Goal: Task Accomplishment & Management: Manage account settings

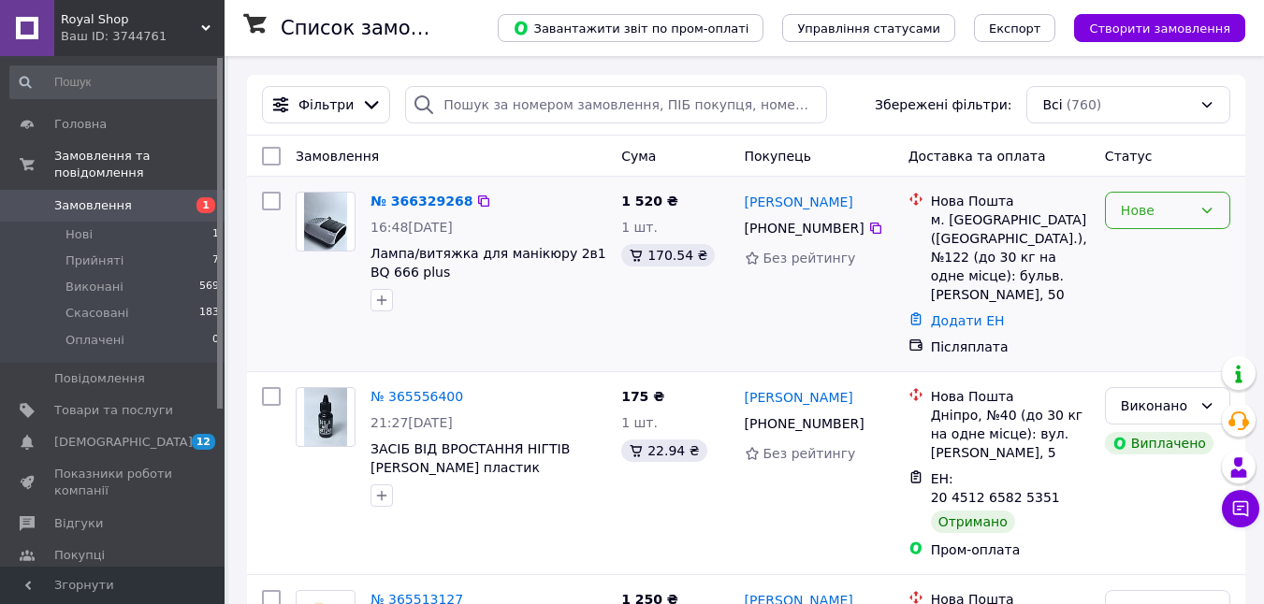
click at [1200, 205] on icon at bounding box center [1206, 210] width 15 height 15
click at [1146, 249] on li "Прийнято" at bounding box center [1168, 252] width 124 height 34
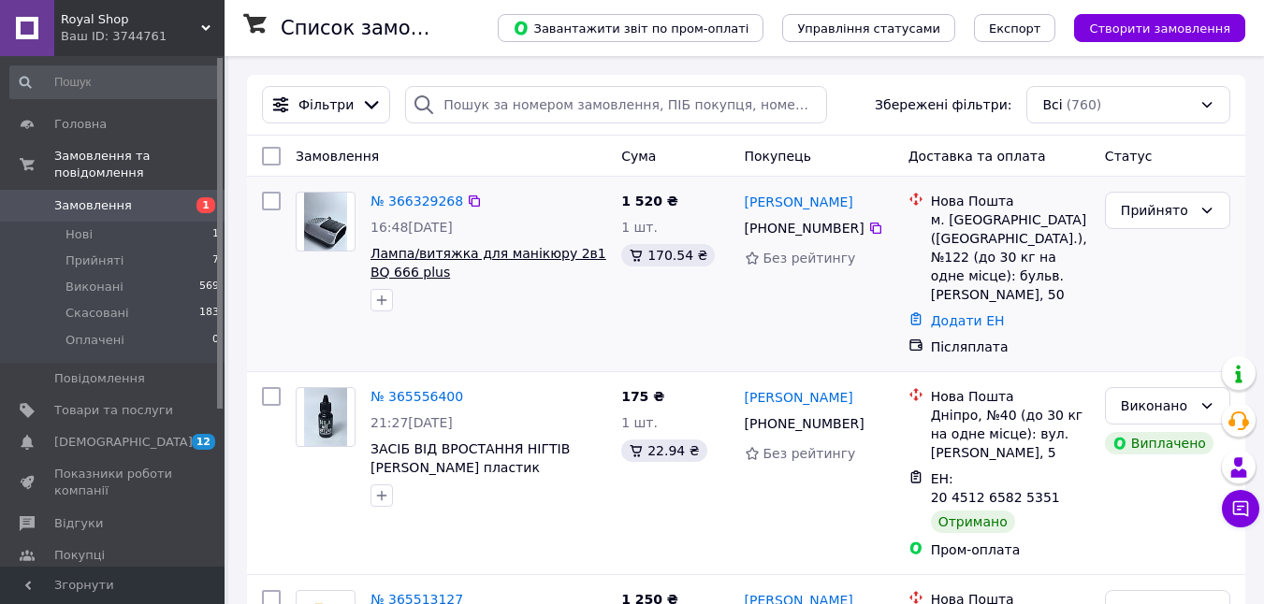
click at [436, 257] on span "Лампа/витяжка для манікюру 2в1 BQ 666 plus" at bounding box center [489, 263] width 236 height 34
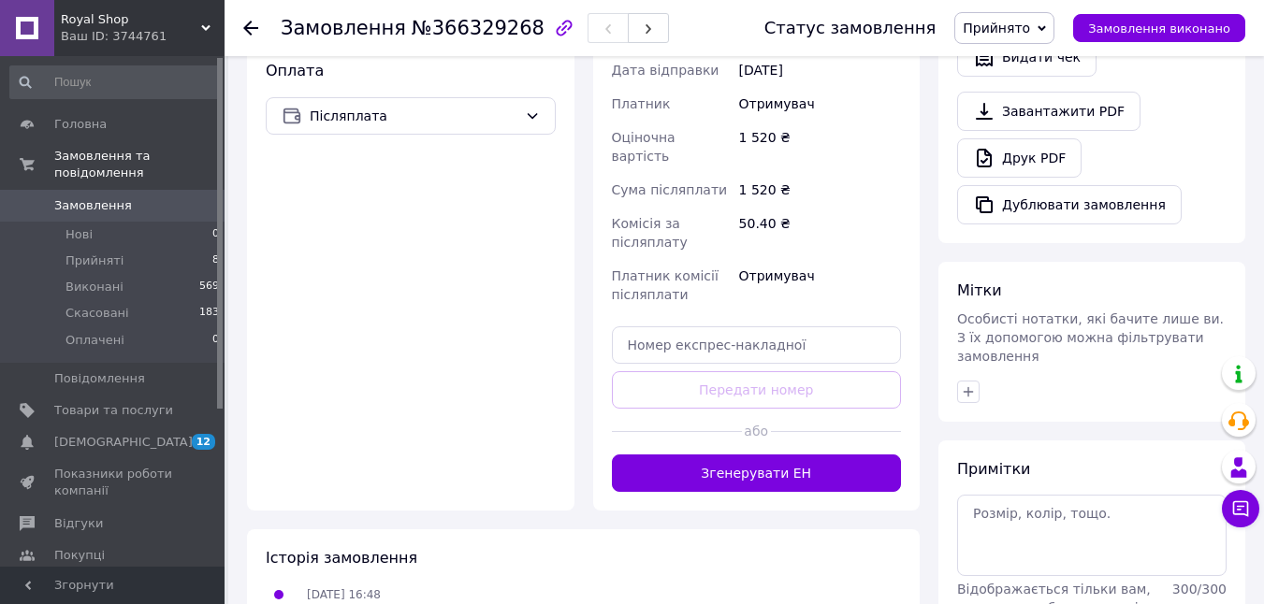
scroll to position [655, 0]
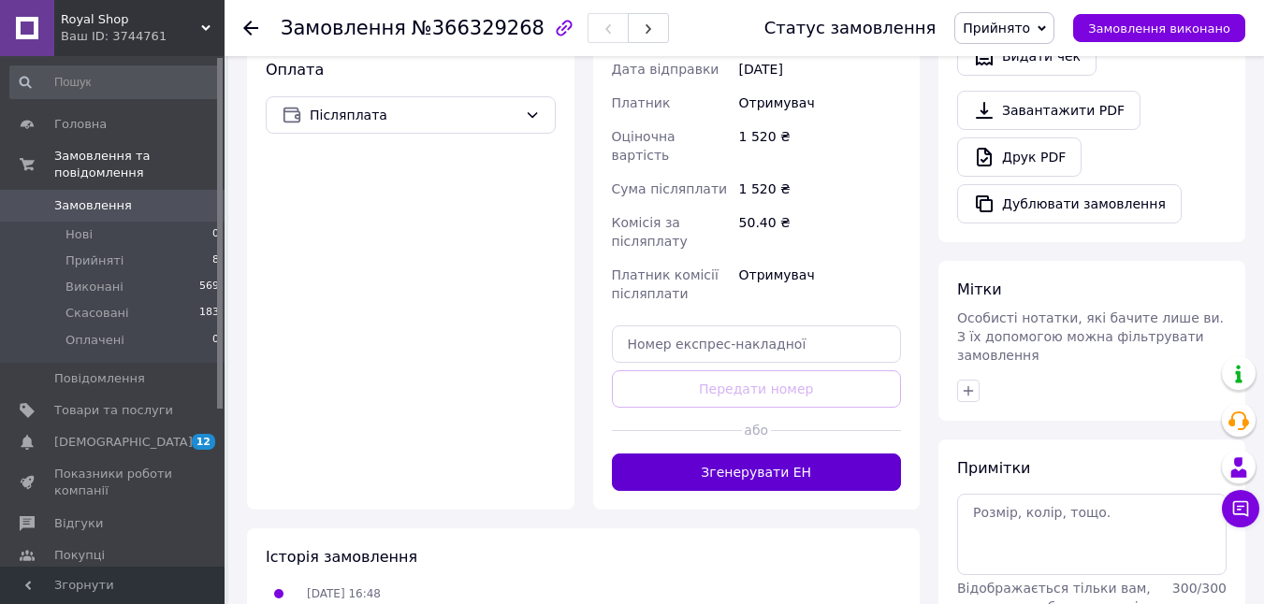
click at [785, 454] on button "Згенерувати ЕН" at bounding box center [757, 472] width 290 height 37
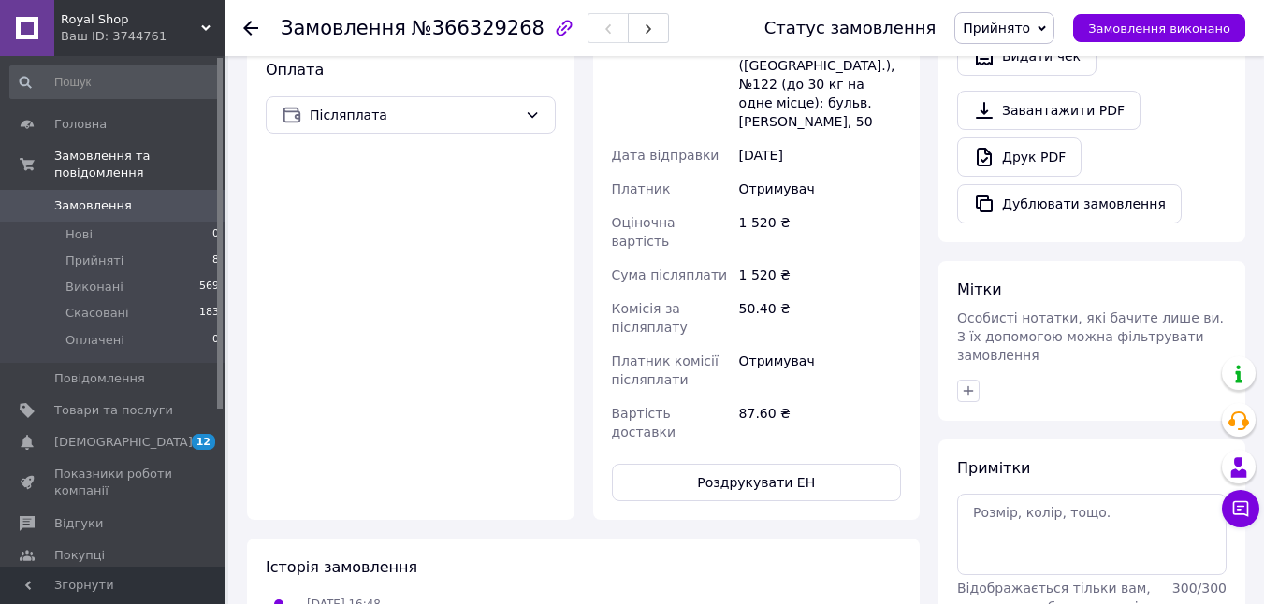
click at [126, 190] on link "Замовлення 0" at bounding box center [115, 206] width 230 height 32
